Goal: Information Seeking & Learning: Learn about a topic

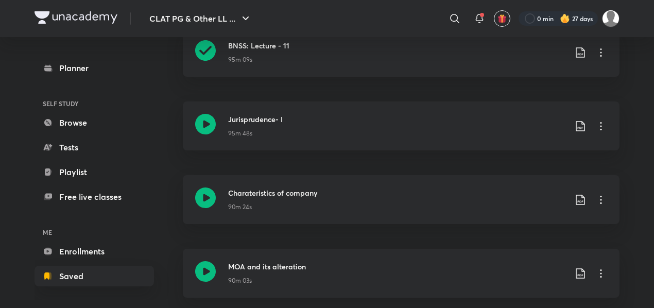
scroll to position [1258, 0]
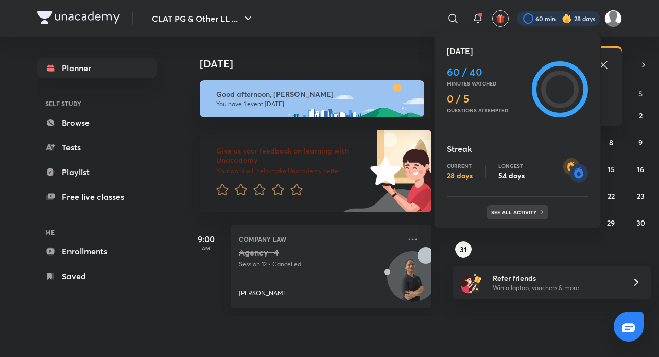
click at [516, 210] on p "See all activity" at bounding box center [515, 212] width 48 height 6
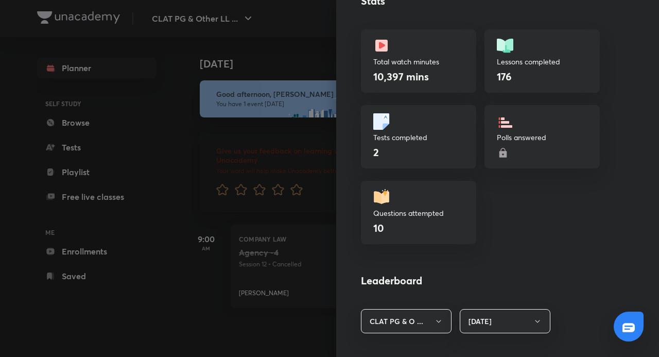
scroll to position [576, 0]
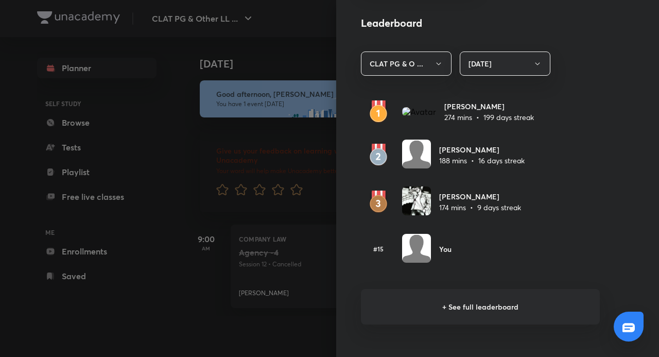
click at [129, 236] on div at bounding box center [329, 178] width 659 height 357
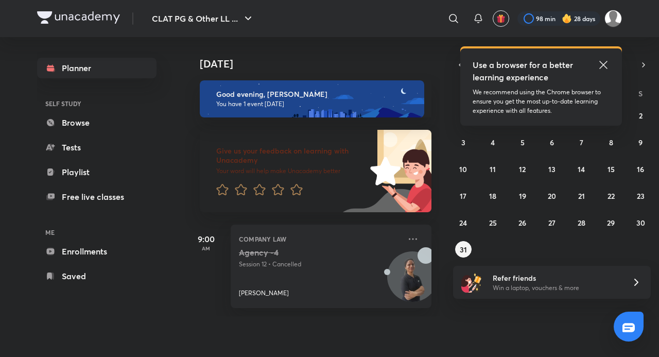
click at [602, 59] on icon at bounding box center [603, 65] width 12 height 12
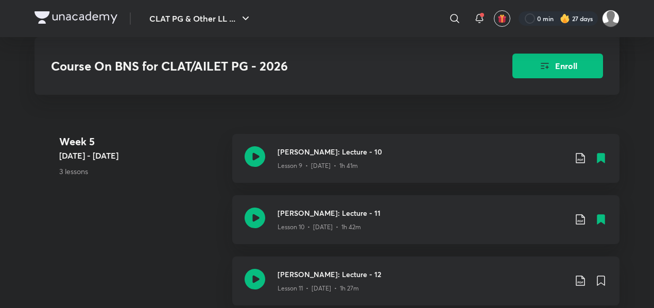
scroll to position [1235, 0]
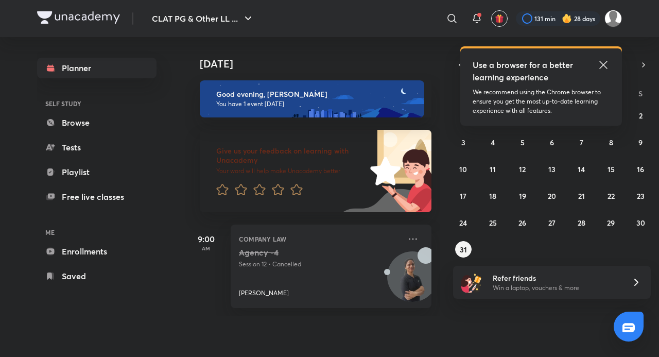
click at [603, 61] on icon at bounding box center [603, 65] width 12 height 12
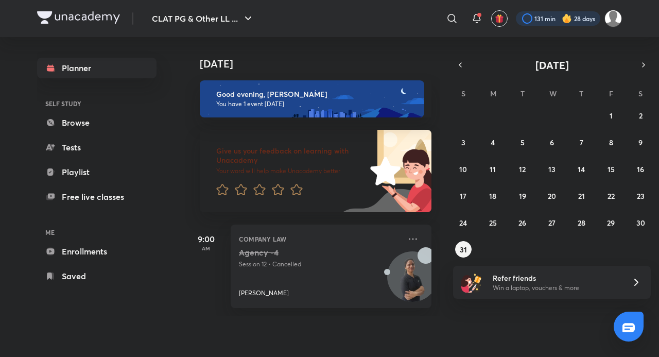
click at [571, 16] on div at bounding box center [558, 18] width 84 height 14
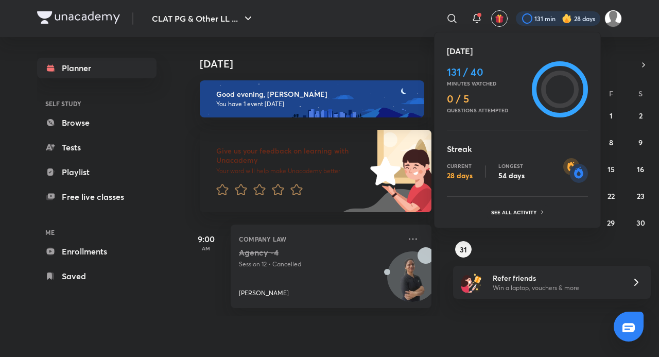
click at [527, 203] on ul "[DATE] 131 / 40 Minutes watched 0 / 5 Questions attempted Streak Current 28 day…" at bounding box center [517, 132] width 141 height 174
click at [530, 206] on div "27 28 29 30 31 1 2 3 4 5 6 7 8 9 10 11 12 13 14 15 16 17 18 19 20 21 22 23 24 2…" at bounding box center [552, 182] width 198 height 150
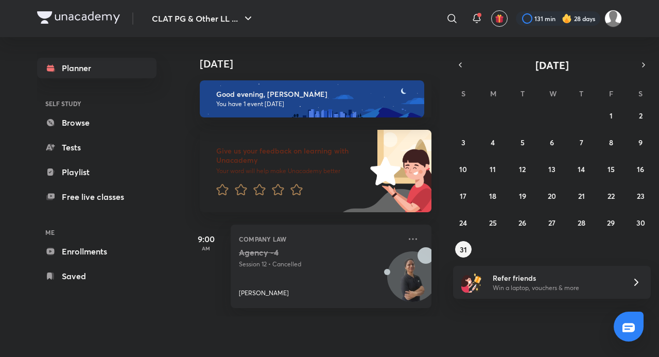
click at [562, 19] on img at bounding box center [567, 18] width 10 height 10
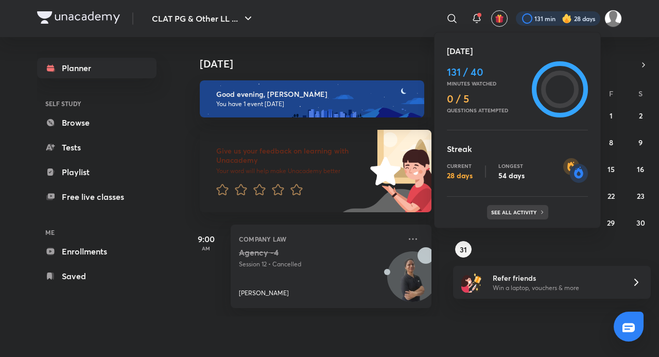
click at [521, 209] on p "See all activity" at bounding box center [515, 212] width 48 height 6
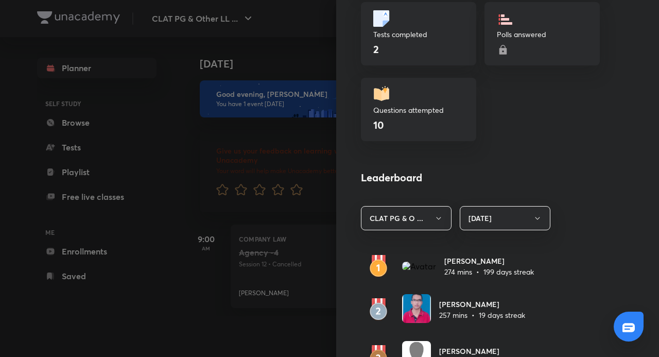
scroll to position [628, 0]
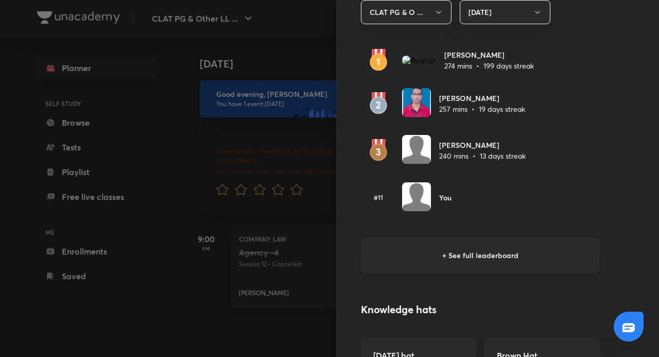
click at [489, 254] on h6 "+ See full leaderboard" at bounding box center [480, 255] width 239 height 36
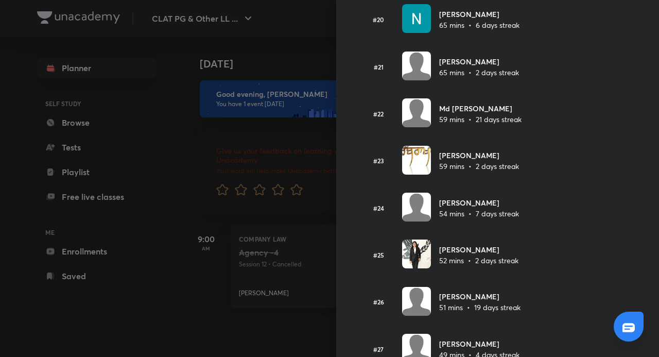
scroll to position [1169, 0]
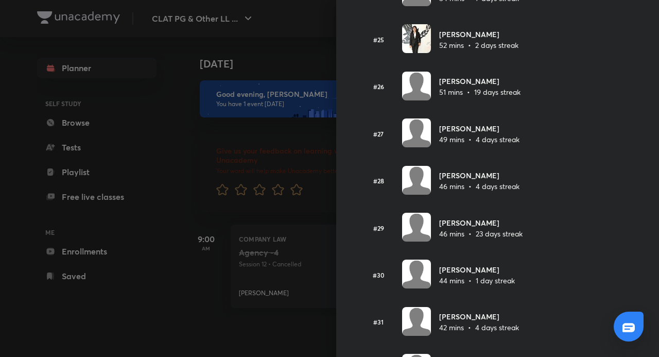
click at [42, 265] on div at bounding box center [329, 178] width 659 height 357
